Goal: Task Accomplishment & Management: Manage account settings

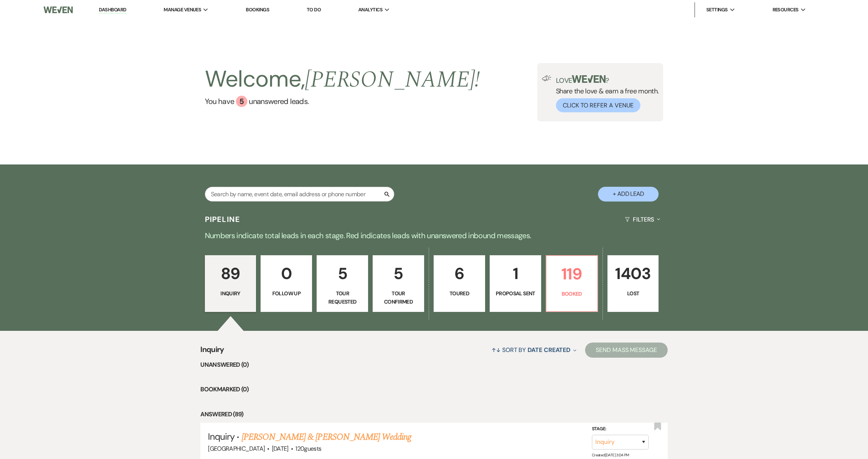
click at [505, 292] on p "Proposal Sent" at bounding box center [515, 294] width 42 height 8
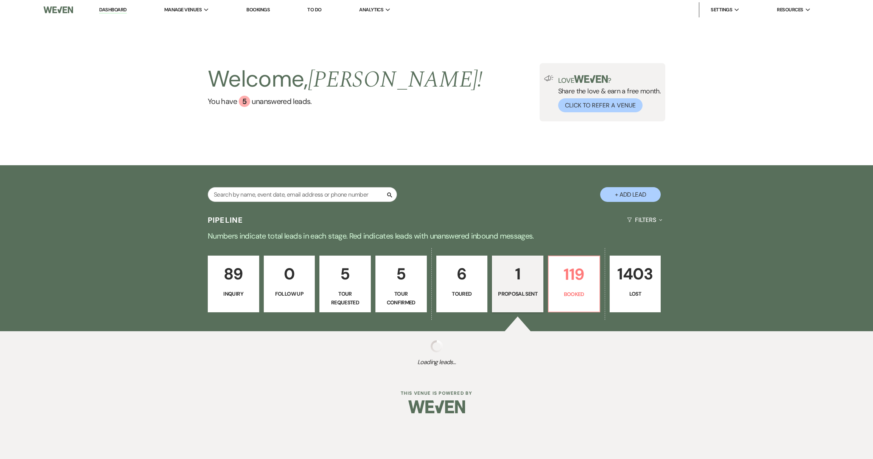
select select "6"
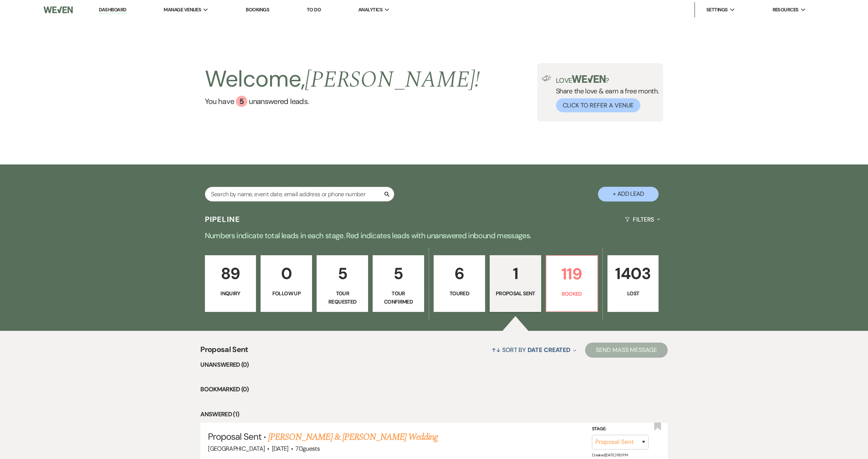
scroll to position [64, 0]
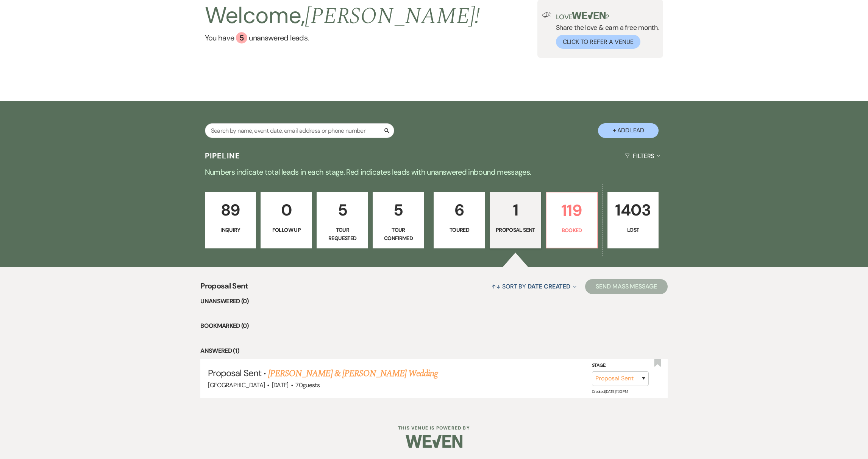
click at [463, 231] on p "Toured" at bounding box center [459, 230] width 42 height 8
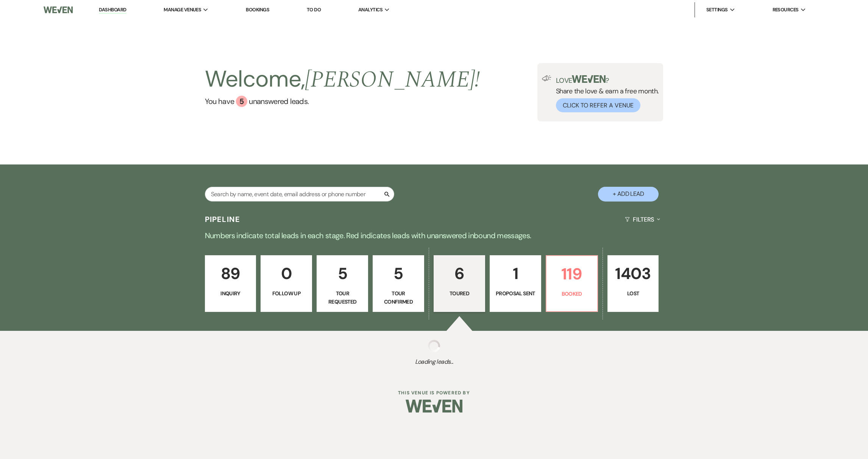
select select "5"
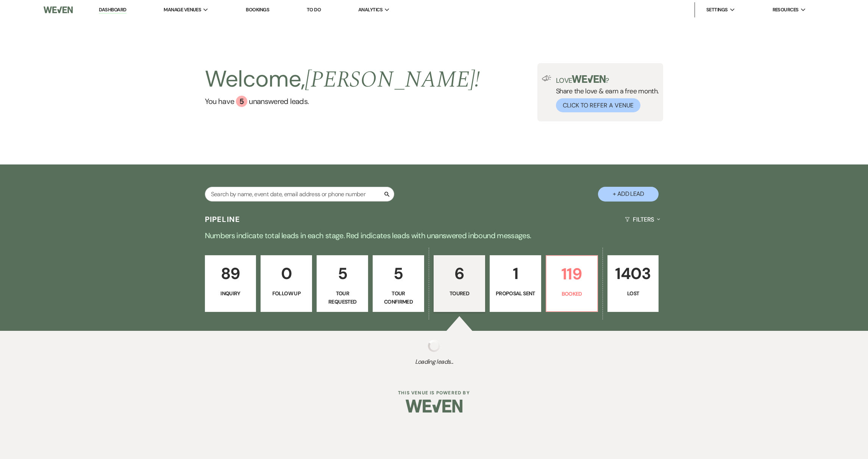
select select "5"
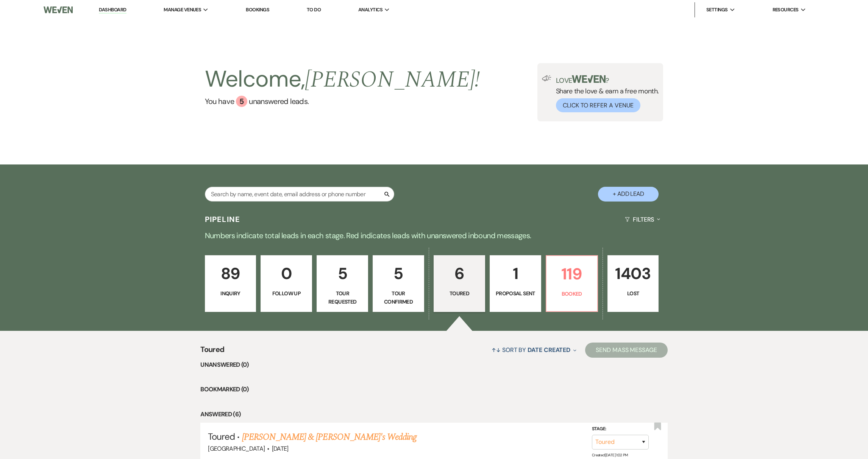
scroll to position [268, 0]
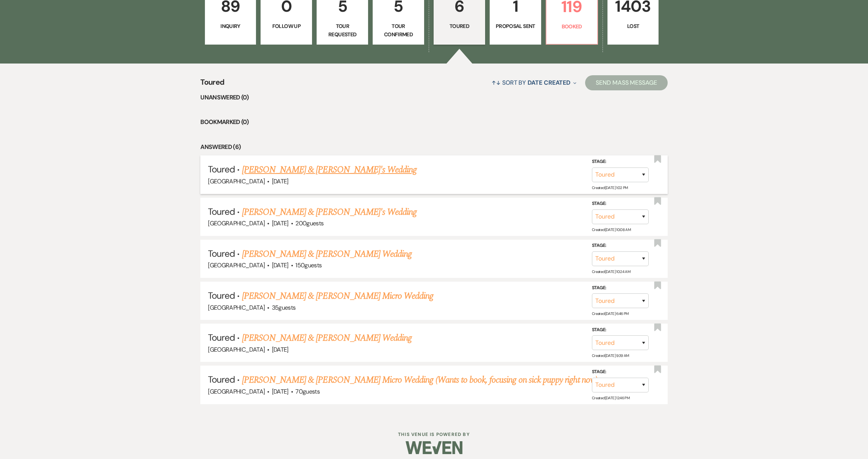
click at [310, 169] on link "[PERSON_NAME] & [PERSON_NAME]'s Wedding" at bounding box center [329, 170] width 175 height 14
select select "5"
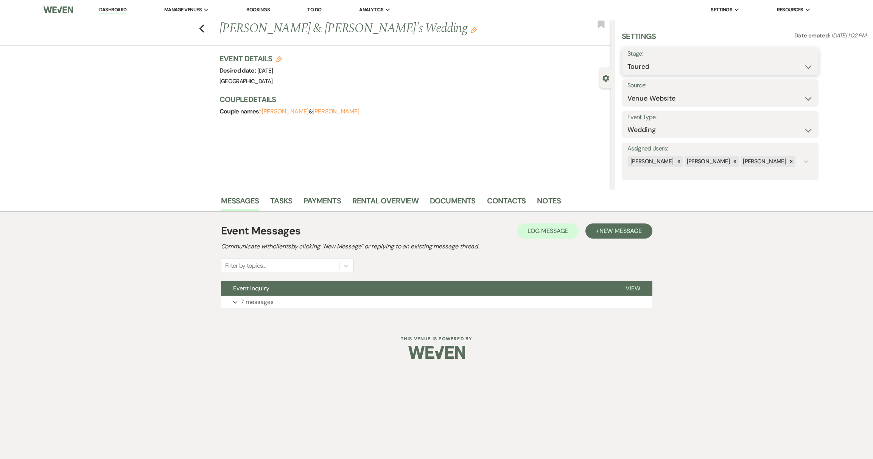
click at [644, 65] on select "Inquiry Follow Up Tour Requested Tour Confirmed Toured Proposal Sent Booked Lost" at bounding box center [720, 66] width 185 height 15
select select "6"
click at [804, 62] on button "Save" at bounding box center [797, 61] width 43 height 15
click at [274, 113] on button "[PERSON_NAME]" at bounding box center [285, 112] width 47 height 6
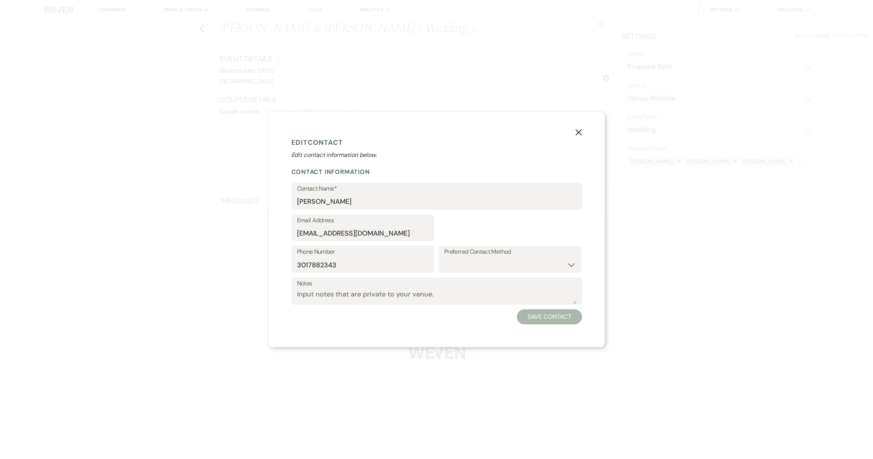
select select "1"
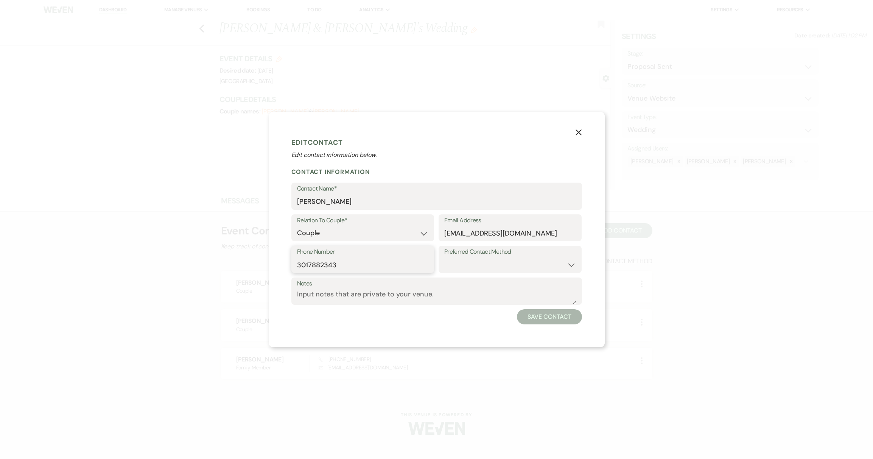
drag, startPoint x: 336, startPoint y: 265, endPoint x: 273, endPoint y: 262, distance: 62.9
click at [273, 262] on div "X Edit Contact Edit contact information below. Contact Information Contact Name…" at bounding box center [437, 229] width 336 height 235
